Goal: Information Seeking & Learning: Learn about a topic

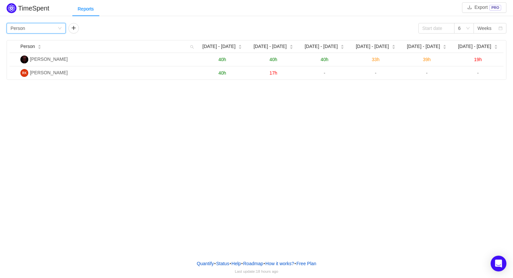
click at [59, 28] on icon "icon: down" at bounding box center [60, 28] width 4 height 4
click at [210, 33] on div "Group by Person 6 Weeks" at bounding box center [256, 28] width 499 height 11
click at [72, 28] on button "button" at bounding box center [73, 28] width 11 height 11
click at [66, 26] on div "Group by Person Group by" at bounding box center [79, 28] width 144 height 11
click at [61, 28] on icon "icon: down" at bounding box center [60, 28] width 4 height 4
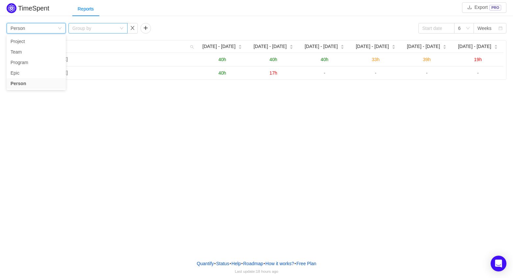
click at [103, 26] on div "Group by" at bounding box center [94, 28] width 44 height 7
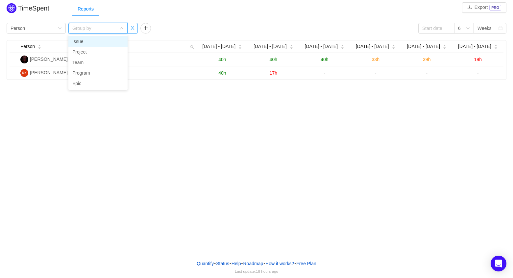
click at [129, 29] on button "button" at bounding box center [132, 28] width 11 height 11
click at [54, 27] on div "Group by Person" at bounding box center [34, 28] width 47 height 10
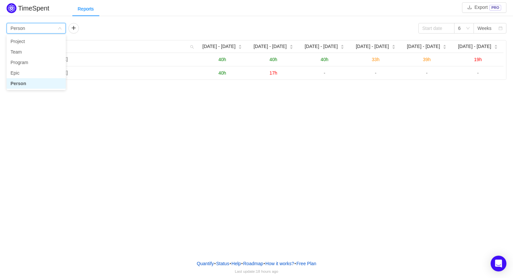
click at [54, 27] on div "Group by Person" at bounding box center [34, 28] width 47 height 10
click at [75, 28] on button "button" at bounding box center [73, 28] width 11 height 11
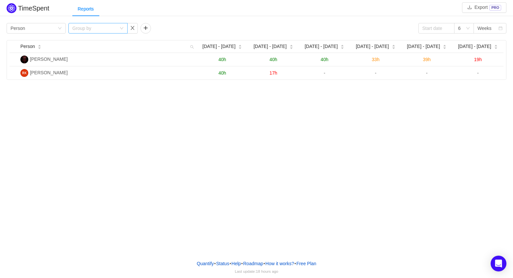
click at [91, 28] on div "Group by" at bounding box center [94, 28] width 44 height 7
click at [465, 31] on div "6" at bounding box center [462, 28] width 8 height 10
click at [467, 59] on li "9" at bounding box center [464, 62] width 20 height 11
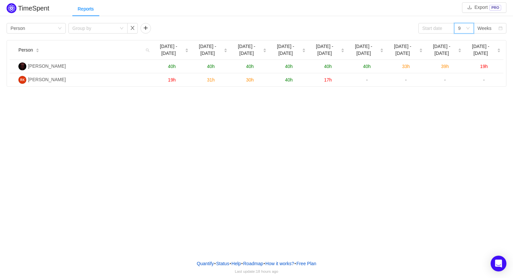
click at [468, 31] on div "9" at bounding box center [464, 28] width 20 height 11
click at [464, 74] on li "12" at bounding box center [464, 73] width 20 height 11
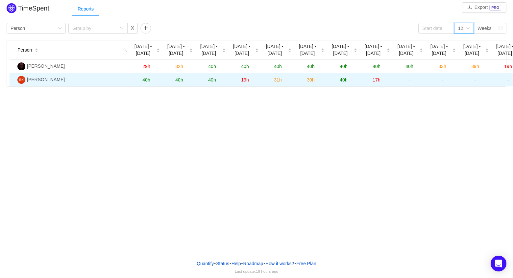
click at [148, 78] on span "40h" at bounding box center [146, 79] width 8 height 5
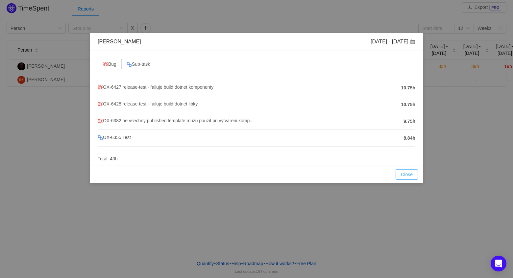
click at [411, 176] on button "Close" at bounding box center [406, 174] width 22 height 11
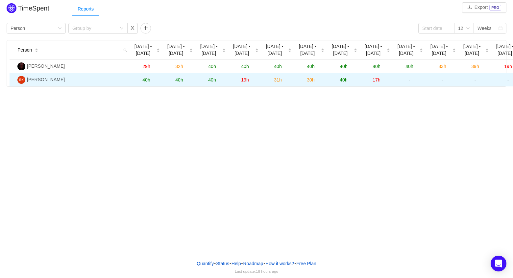
click at [180, 77] on span "40h" at bounding box center [179, 79] width 8 height 5
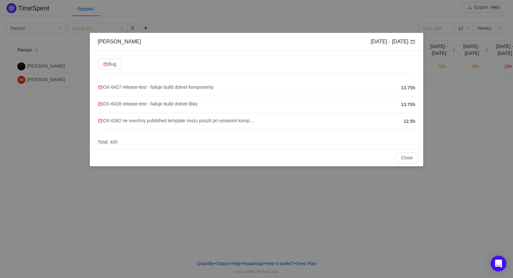
click at [406, 165] on div "Close OK" at bounding box center [256, 157] width 333 height 17
click at [409, 150] on div "Close OK" at bounding box center [256, 157] width 333 height 17
click at [406, 156] on button "Close" at bounding box center [406, 157] width 22 height 11
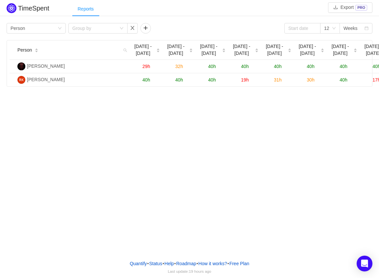
click at [86, 10] on div "Reports" at bounding box center [85, 9] width 27 height 15
click at [115, 10] on div "Reports" at bounding box center [225, 9] width 307 height 15
click at [42, 10] on h2 "TimeSpent" at bounding box center [33, 8] width 31 height 7
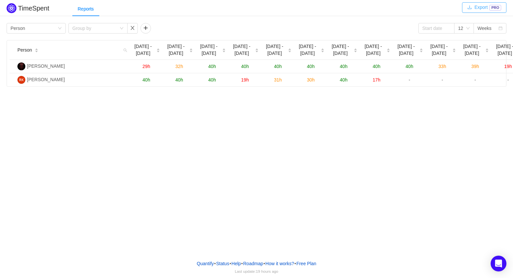
click at [379, 9] on button "Export PRO" at bounding box center [484, 7] width 44 height 11
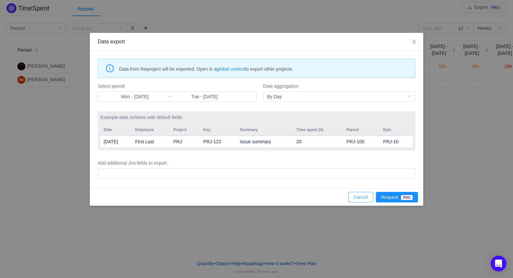
click at [362, 198] on button "Cancel" at bounding box center [360, 197] width 25 height 11
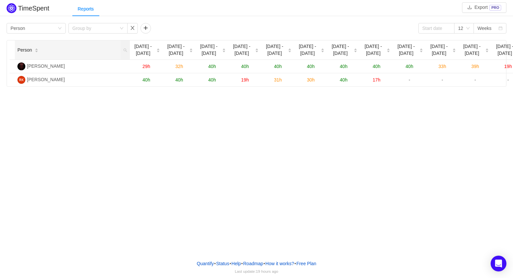
click at [36, 53] on icon "icon: caret-down" at bounding box center [37, 52] width 4 height 4
click at [28, 51] on span "Person" at bounding box center [24, 50] width 14 height 7
click at [55, 31] on div "Group by Person" at bounding box center [34, 28] width 47 height 10
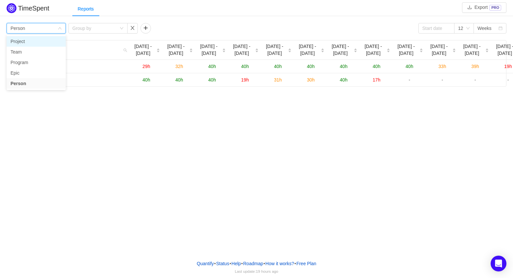
click at [51, 38] on li "Project" at bounding box center [36, 41] width 59 height 11
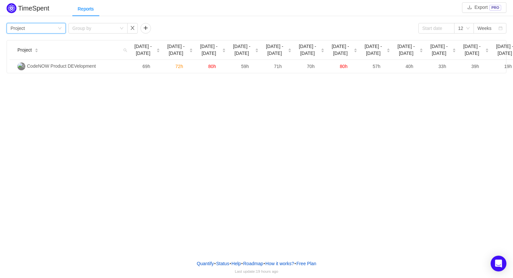
click at [58, 28] on icon "icon: down" at bounding box center [60, 28] width 4 height 4
click at [56, 48] on li "Team" at bounding box center [36, 52] width 59 height 11
click at [59, 32] on div "Group by Team" at bounding box center [36, 28] width 59 height 11
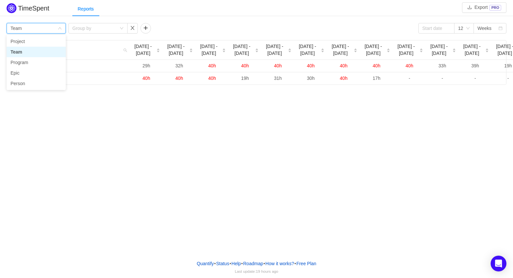
click at [51, 56] on li "Team" at bounding box center [36, 52] width 59 height 11
click at [56, 32] on div "Group by Team" at bounding box center [34, 28] width 47 height 10
click at [43, 62] on li "Program" at bounding box center [36, 62] width 59 height 11
click at [57, 30] on div "Group by Program" at bounding box center [34, 28] width 47 height 10
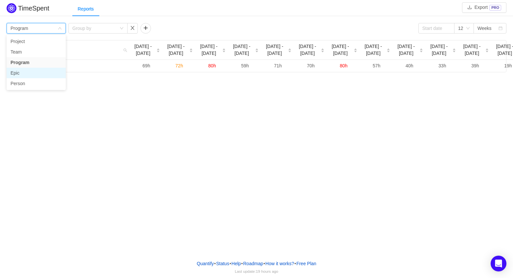
click at [42, 72] on li "Epic" at bounding box center [36, 73] width 59 height 11
click at [56, 30] on div "Group by Epic" at bounding box center [34, 28] width 47 height 10
click at [40, 86] on li "Person" at bounding box center [36, 83] width 59 height 11
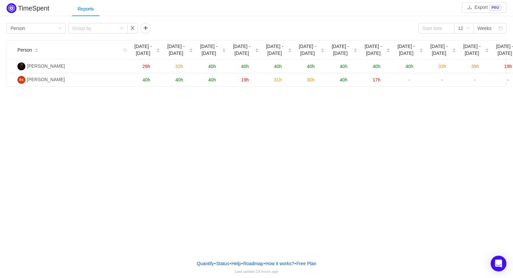
click at [128, 131] on div "TimeSpent Export PRO Reports Group by Person Group by 12 Weeks Person Jul 14 - …" at bounding box center [256, 127] width 513 height 255
